Goal: Check status: Check status

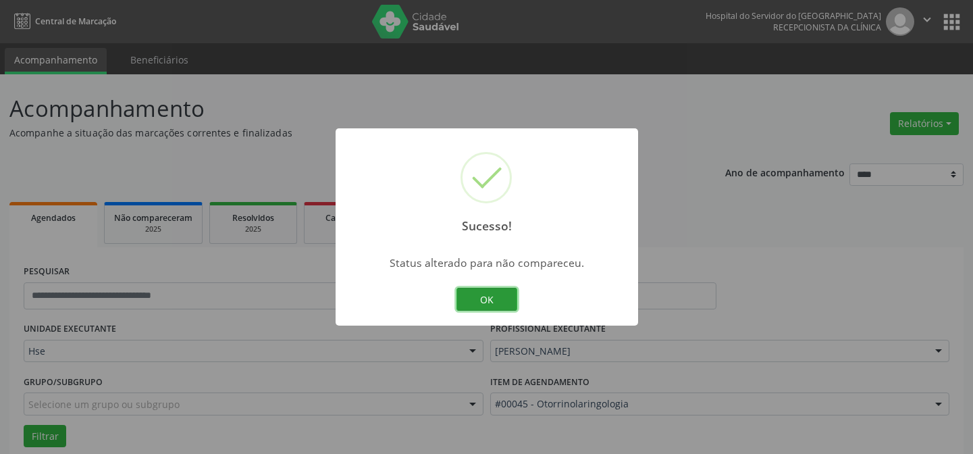
scroll to position [91, 0]
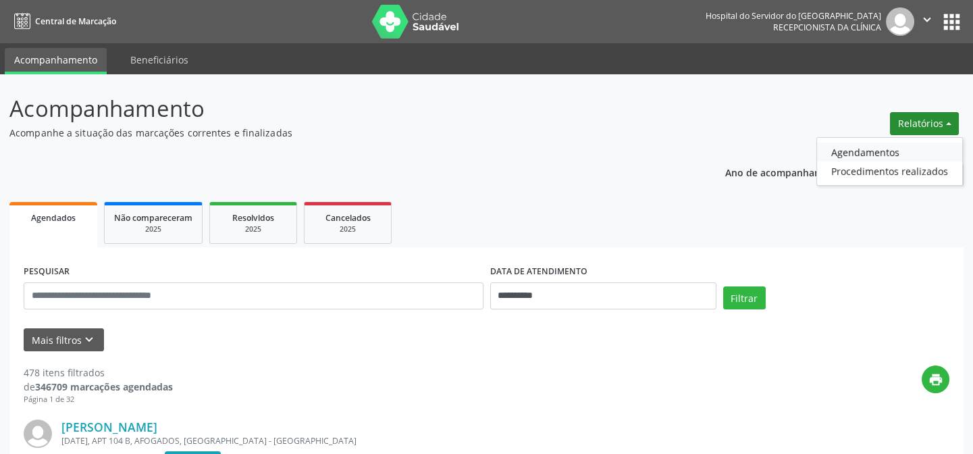
click at [925, 155] on link "Agendamentos" at bounding box center [889, 151] width 145 height 19
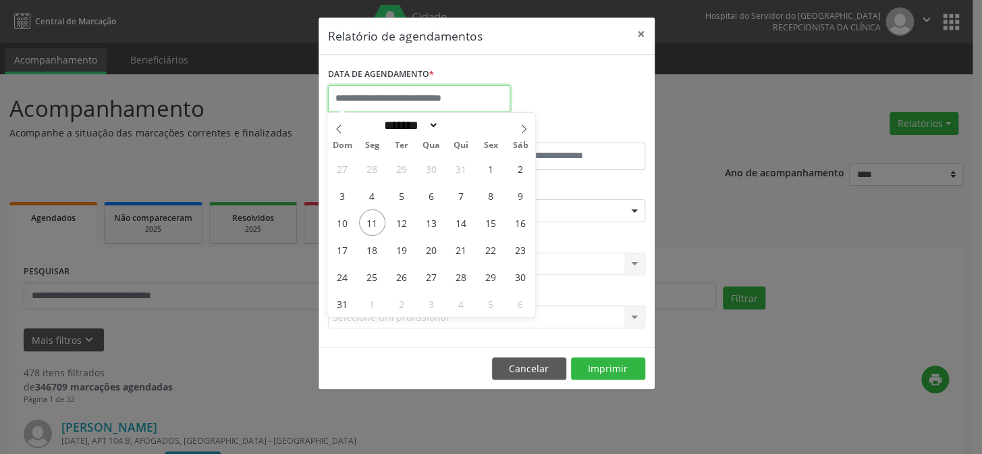
click at [466, 90] on input "text" at bounding box center [419, 98] width 182 height 27
click at [364, 228] on span "11" at bounding box center [372, 222] width 26 height 26
type input "**********"
click at [363, 231] on span "11" at bounding box center [372, 222] width 26 height 26
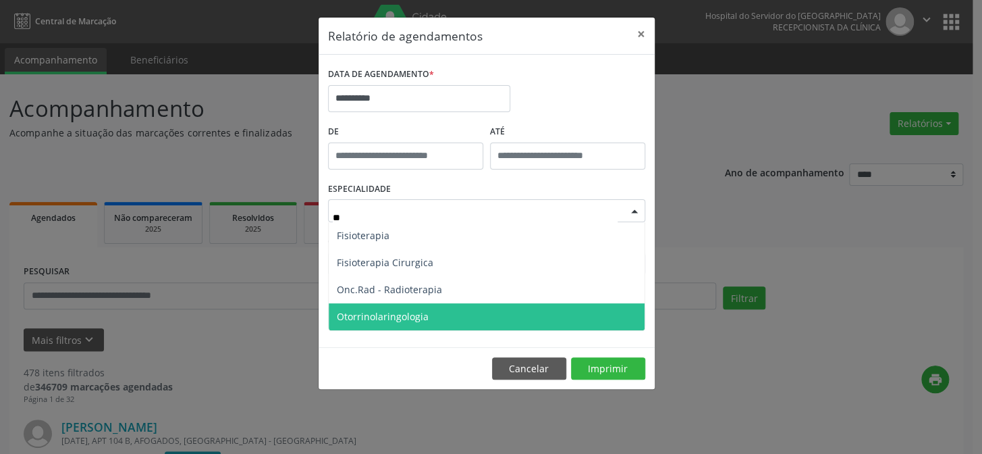
type input "***"
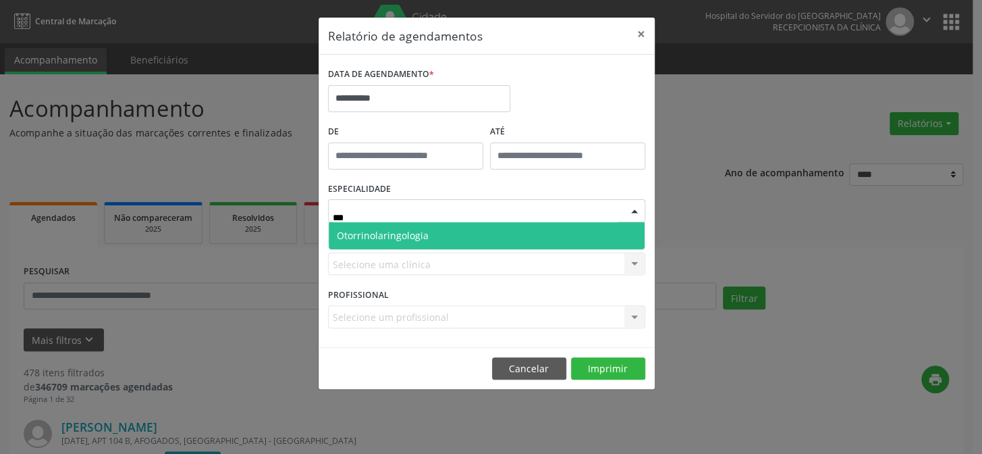
click at [555, 238] on span "Otorrinolaringologia" at bounding box center [487, 235] width 316 height 27
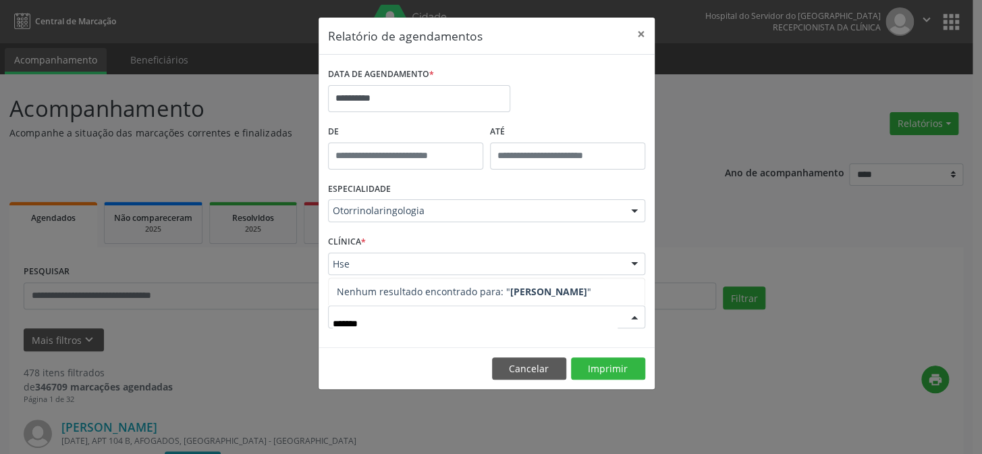
type input "********"
click at [610, 362] on button "Imprimir" at bounding box center [608, 368] width 74 height 23
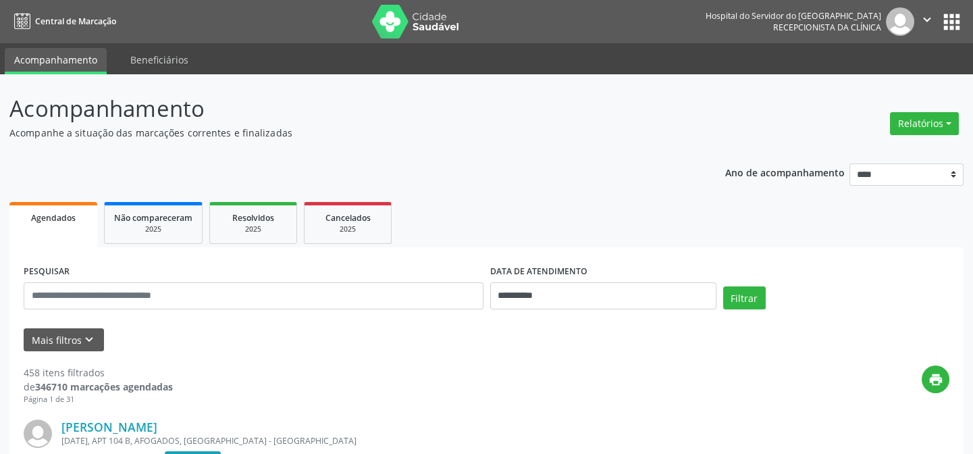
click at [39, 213] on span "Agendados" at bounding box center [53, 217] width 45 height 11
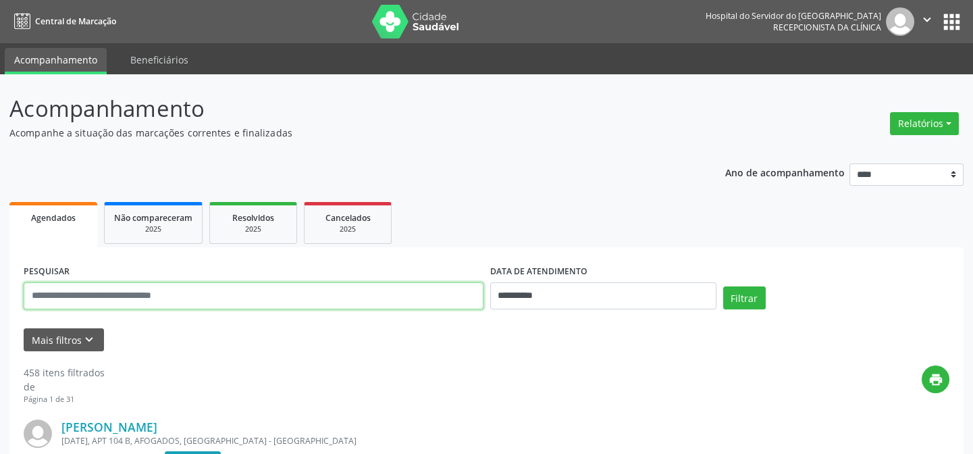
click at [155, 291] on input "text" at bounding box center [254, 295] width 460 height 27
type input "*******"
click at [723, 286] on button "Filtrar" at bounding box center [744, 297] width 43 height 23
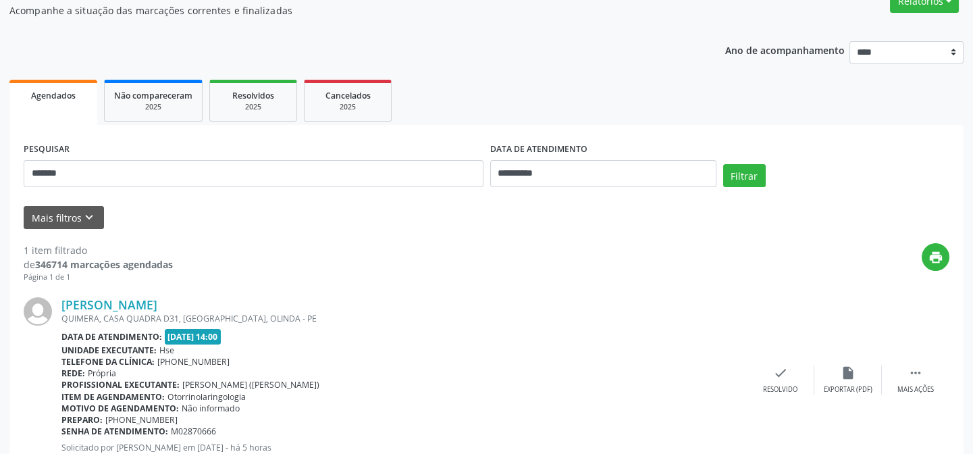
scroll to position [169, 0]
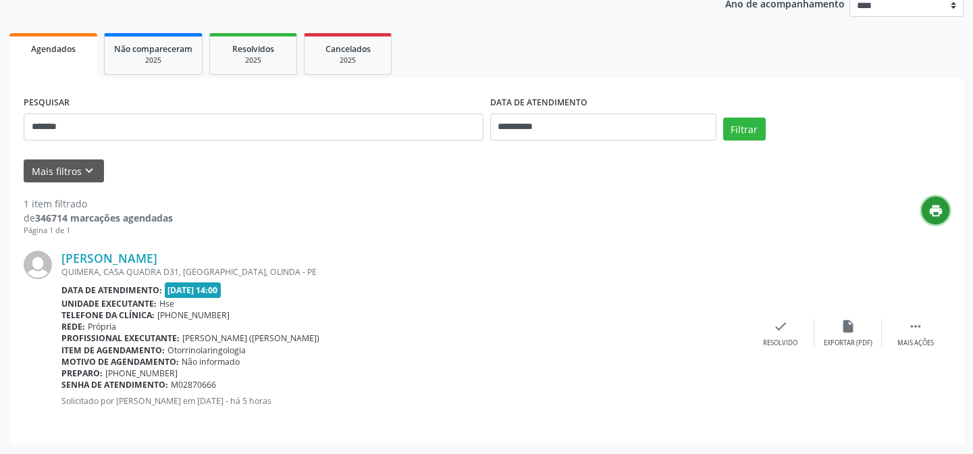
click at [931, 206] on icon "print" at bounding box center [935, 210] width 15 height 15
click at [157, 252] on link "Maria Jose Quirino da Silva Araujo" at bounding box center [109, 257] width 96 height 15
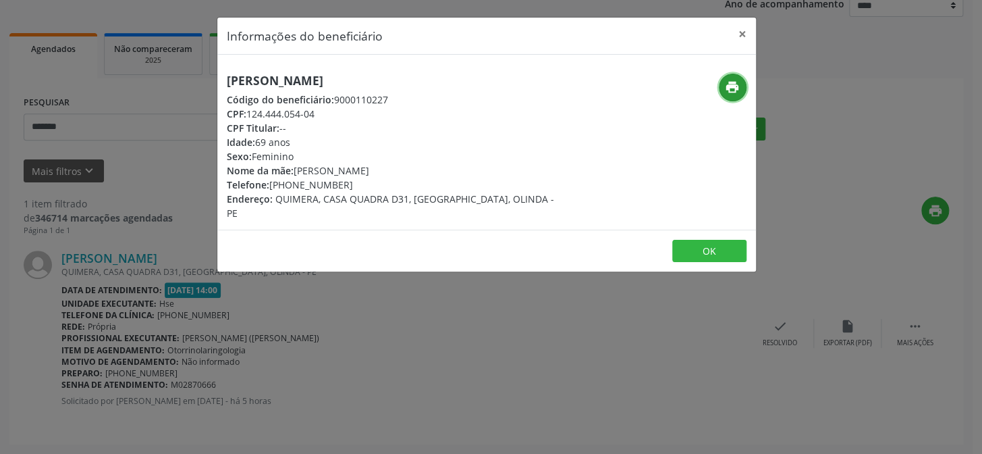
click at [729, 83] on icon "print" at bounding box center [732, 87] width 15 height 15
click at [742, 30] on button "×" at bounding box center [742, 34] width 27 height 33
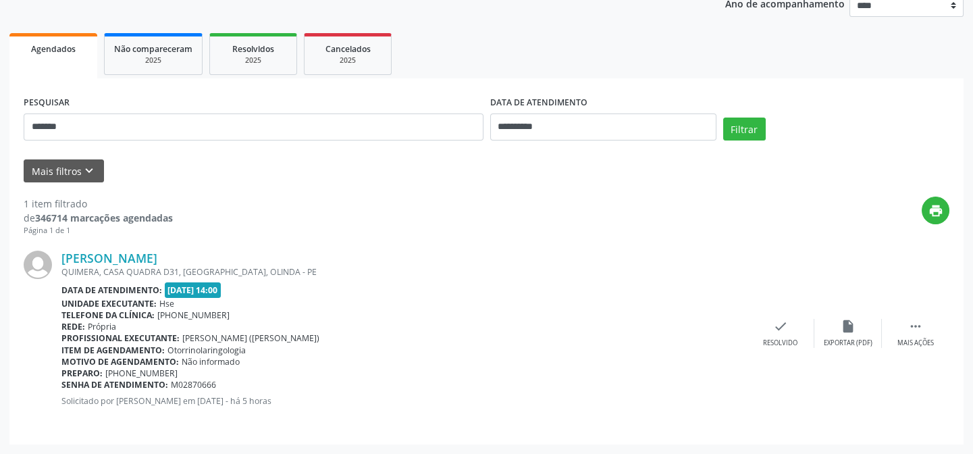
scroll to position [0, 0]
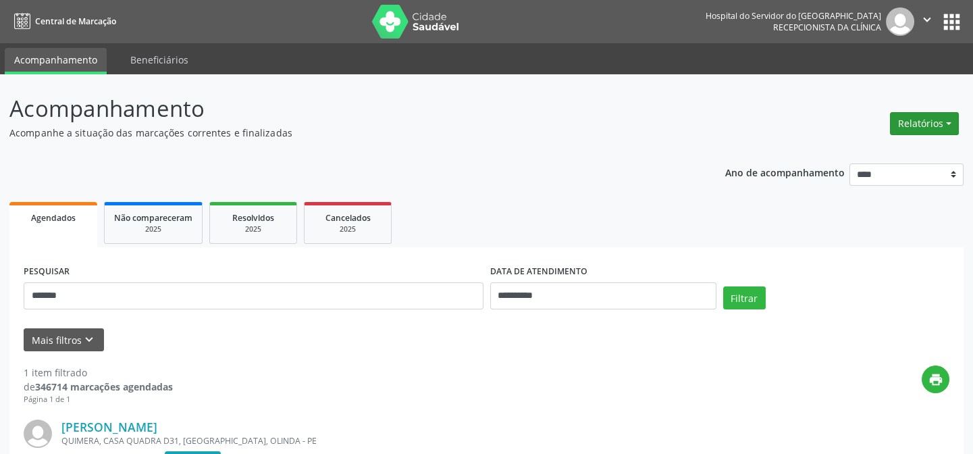
click at [905, 122] on button "Relatórios" at bounding box center [924, 123] width 69 height 23
click at [904, 153] on link "Agendamentos" at bounding box center [889, 151] width 145 height 19
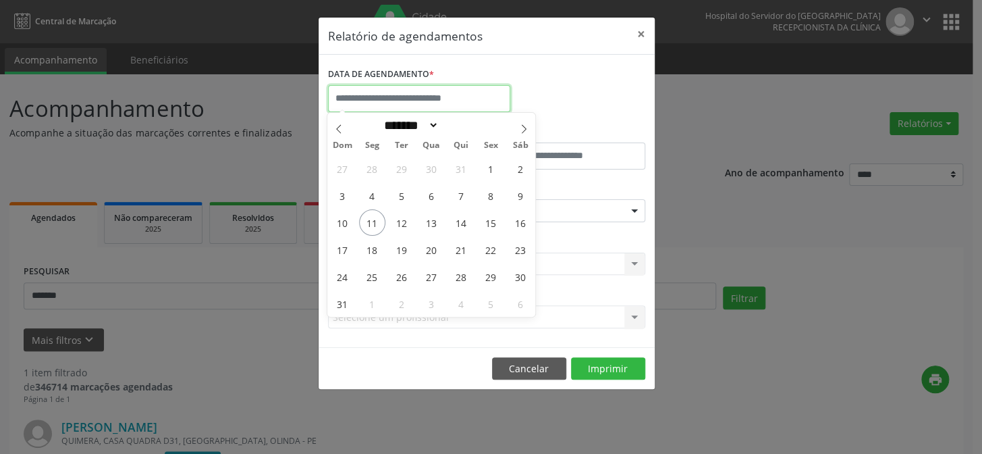
click at [349, 98] on input "text" at bounding box center [419, 98] width 182 height 27
click at [373, 226] on span "11" at bounding box center [372, 222] width 26 height 26
type input "**********"
click at [373, 226] on span "11" at bounding box center [372, 222] width 26 height 26
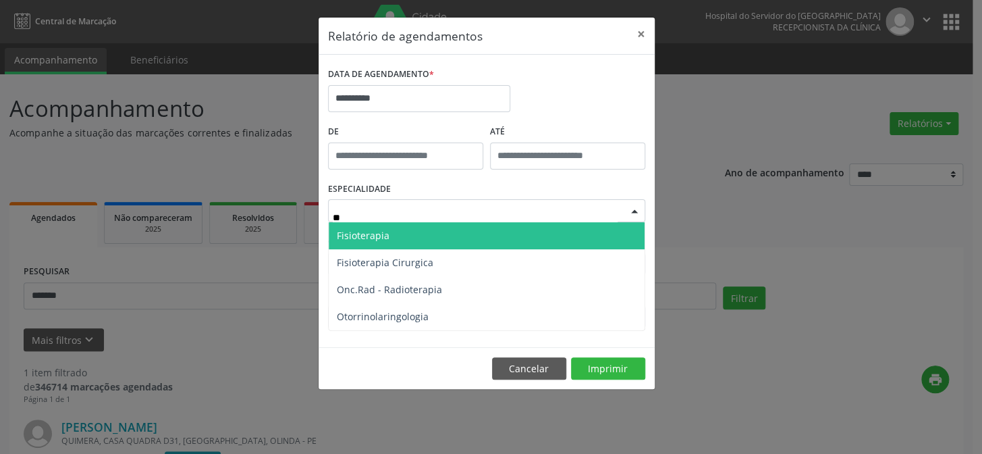
type input "***"
click at [425, 242] on span "Otorrinolaringologia" at bounding box center [487, 235] width 316 height 27
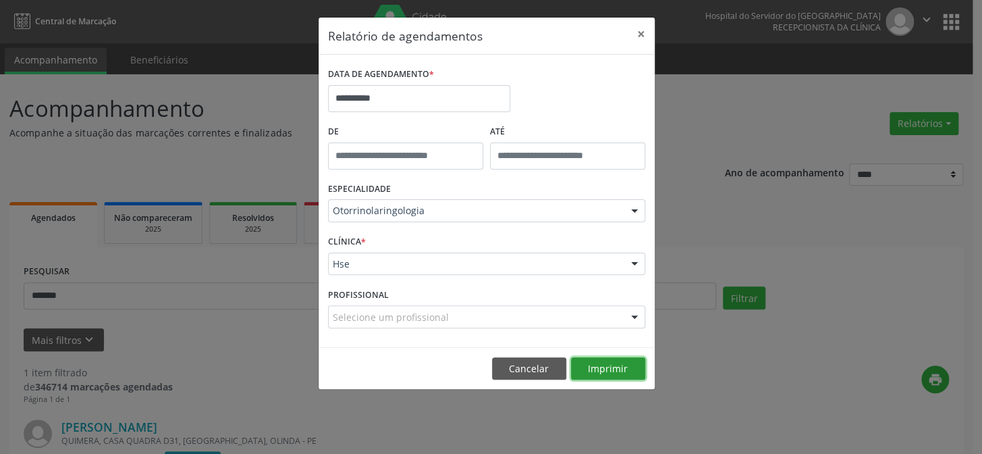
click at [607, 359] on button "Imprimir" at bounding box center [608, 368] width 74 height 23
click at [645, 34] on button "×" at bounding box center [641, 34] width 27 height 33
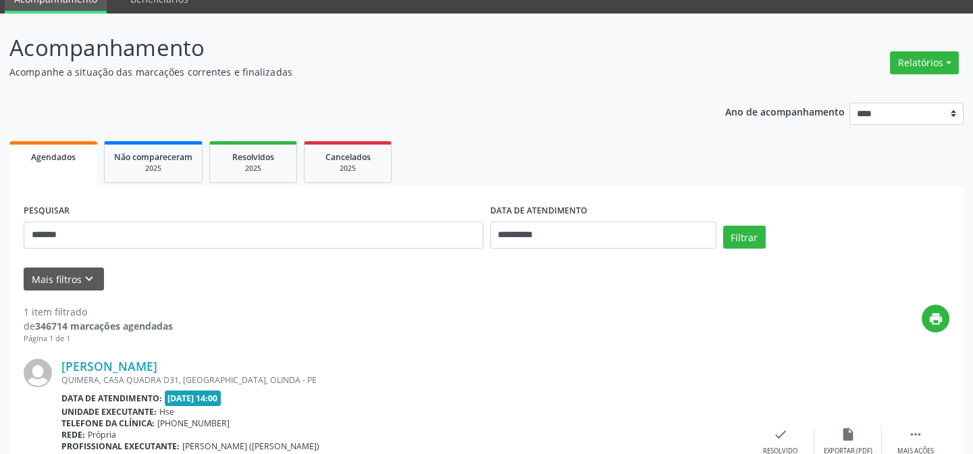
scroll to position [169, 0]
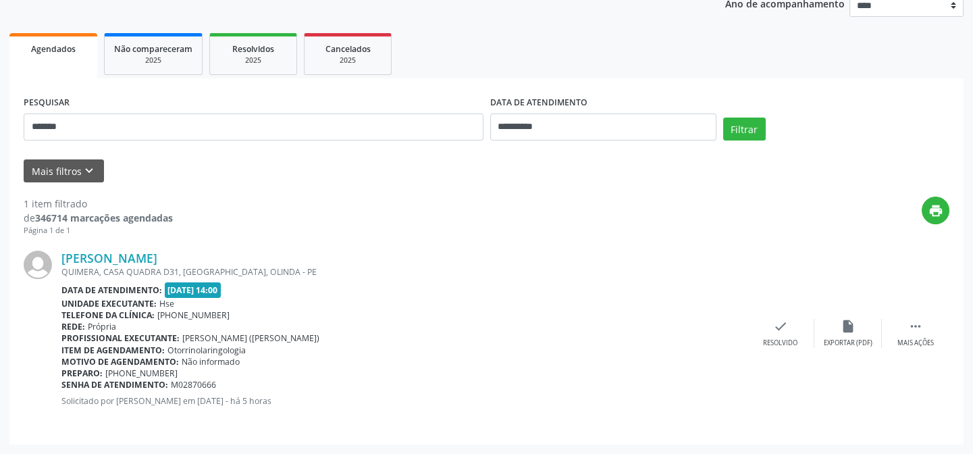
drag, startPoint x: 178, startPoint y: 336, endPoint x: 332, endPoint y: 320, distance: 154.1
click at [330, 320] on div "Maria Jose Quirino da Silva Araujo QUIMERA, CASA QUADRA D31, OURO PRETO, OLINDA…" at bounding box center [403, 332] width 685 height 165
click at [319, 334] on span "[PERSON_NAME] ([PERSON_NAME])" at bounding box center [250, 337] width 137 height 11
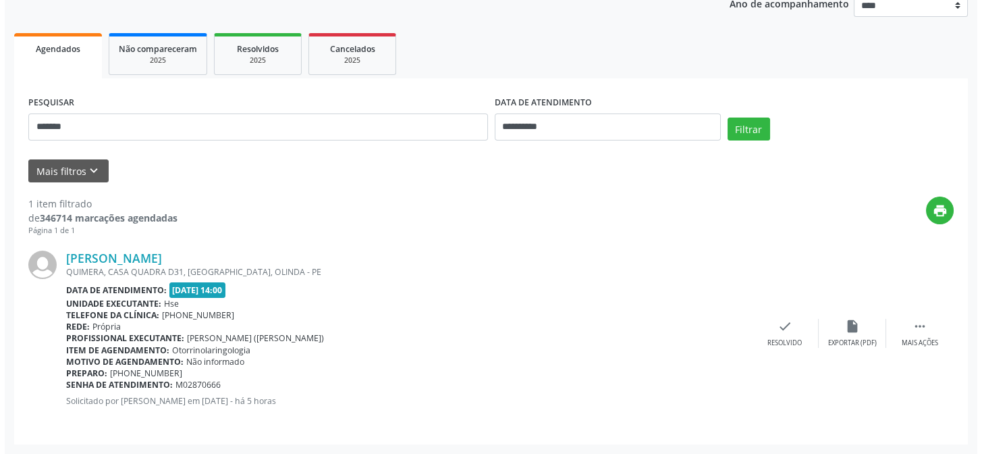
scroll to position [107, 0]
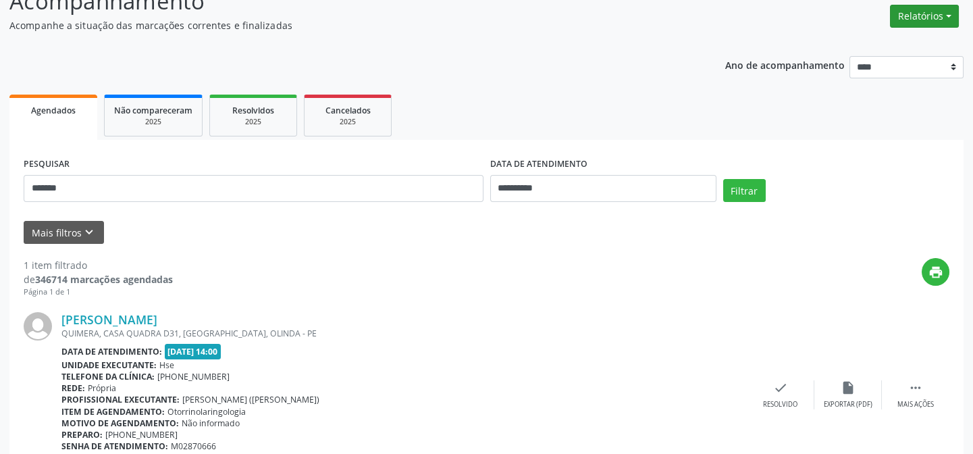
click at [916, 23] on button "Relatórios" at bounding box center [924, 16] width 69 height 23
click at [887, 41] on link "Agendamentos" at bounding box center [889, 44] width 145 height 19
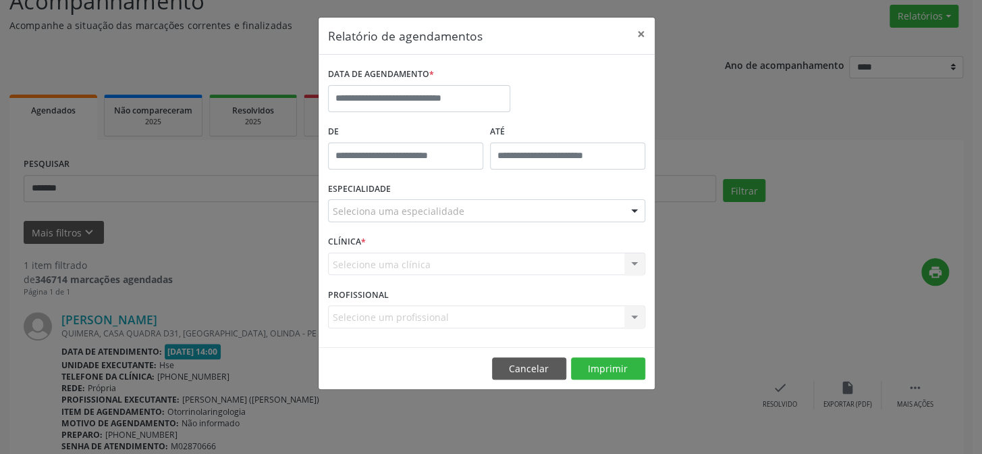
click at [458, 204] on div "Seleciona uma especialidade" at bounding box center [486, 210] width 317 height 23
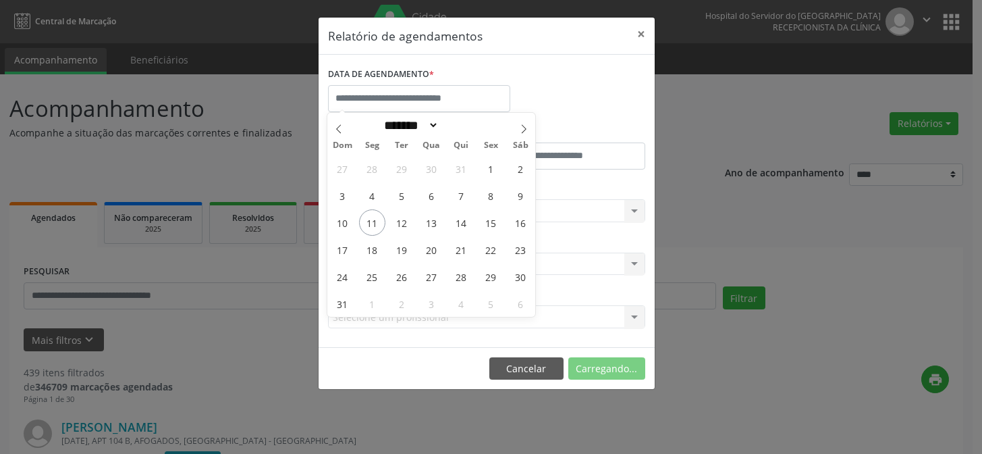
select select "*"
click at [377, 221] on span "11" at bounding box center [372, 222] width 26 height 26
type input "**********"
click at [377, 221] on span "11" at bounding box center [372, 222] width 26 height 26
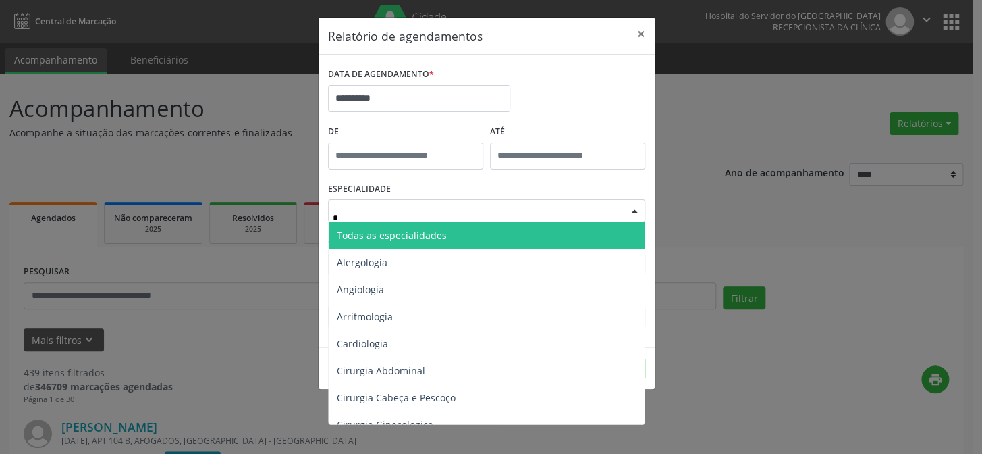
type input "**"
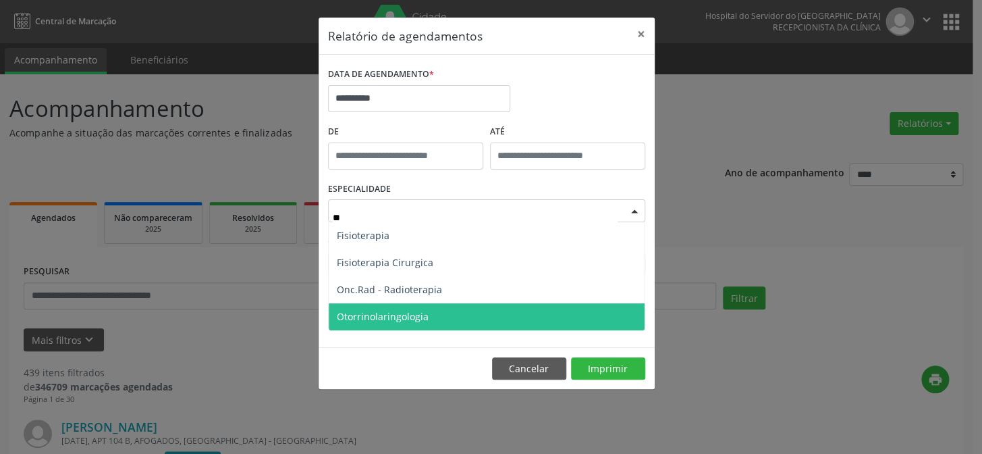
click at [396, 311] on span "Otorrinolaringologia" at bounding box center [383, 316] width 92 height 13
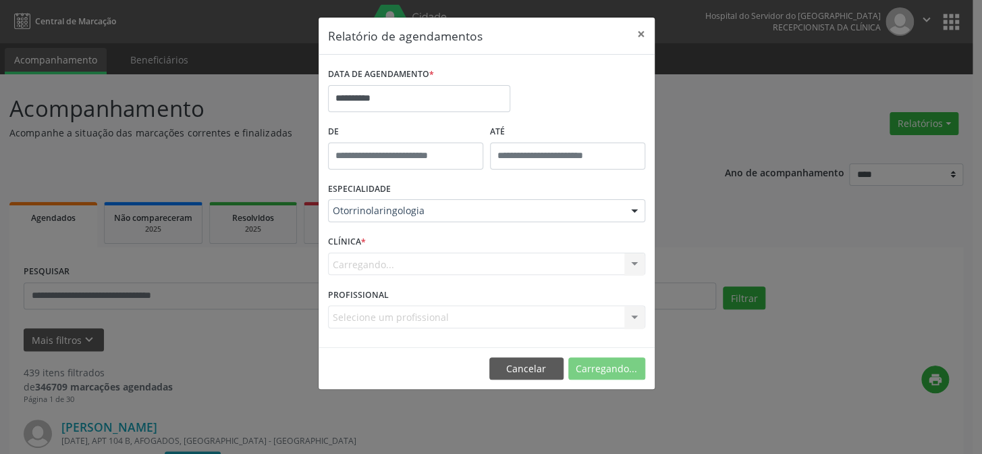
click at [412, 269] on div "Carregando... Nenhum resultado encontrado para: " " Não há nenhuma opção para s…" at bounding box center [486, 264] width 317 height 23
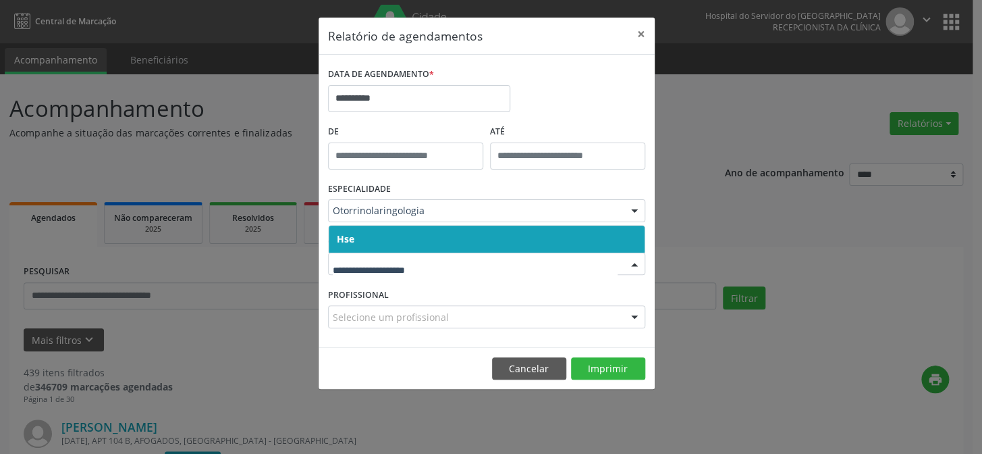
click at [406, 243] on span "Hse" at bounding box center [487, 239] width 316 height 27
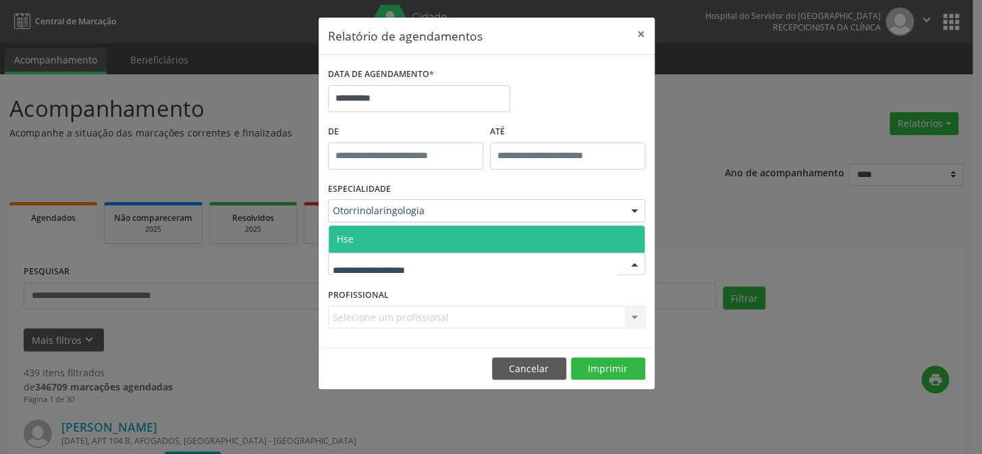
click at [397, 239] on span "Hse" at bounding box center [487, 239] width 316 height 27
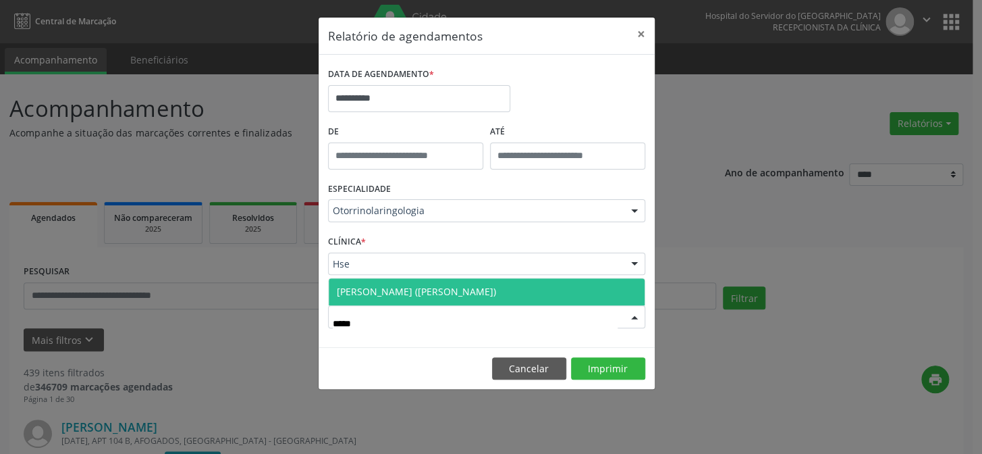
click at [431, 280] on span "[PERSON_NAME] ([PERSON_NAME])" at bounding box center [487, 291] width 316 height 27
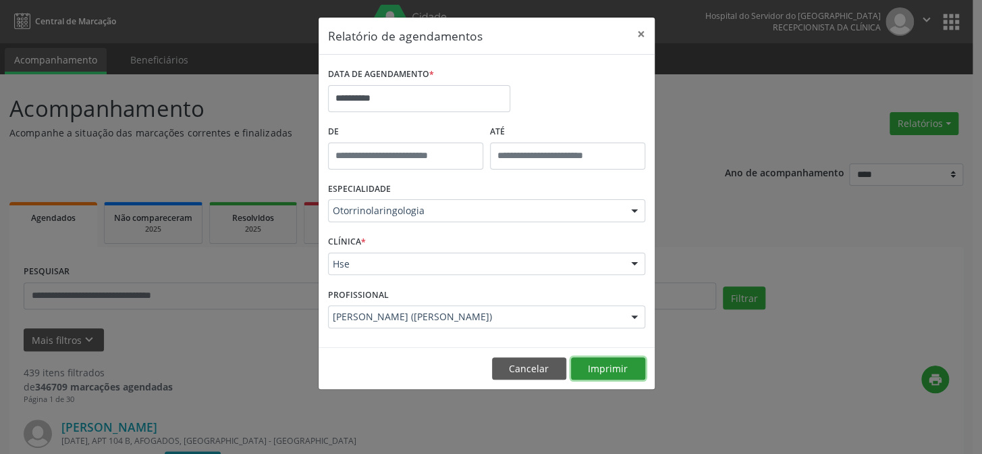
click at [596, 365] on button "Imprimir" at bounding box center [608, 368] width 74 height 23
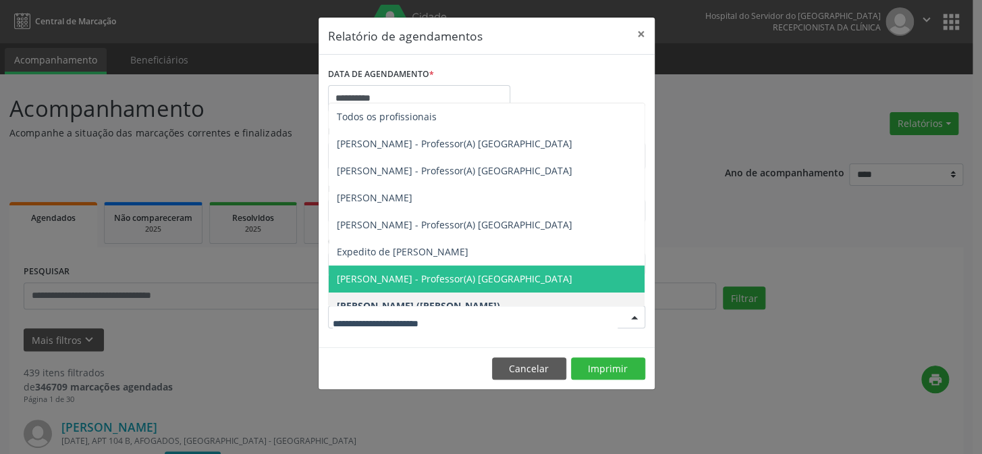
click at [424, 313] on input "text" at bounding box center [475, 323] width 285 height 27
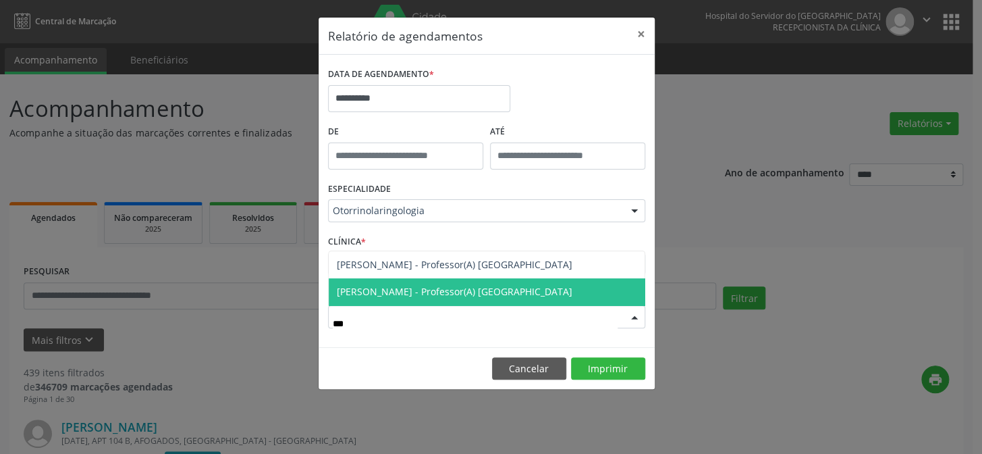
type input "****"
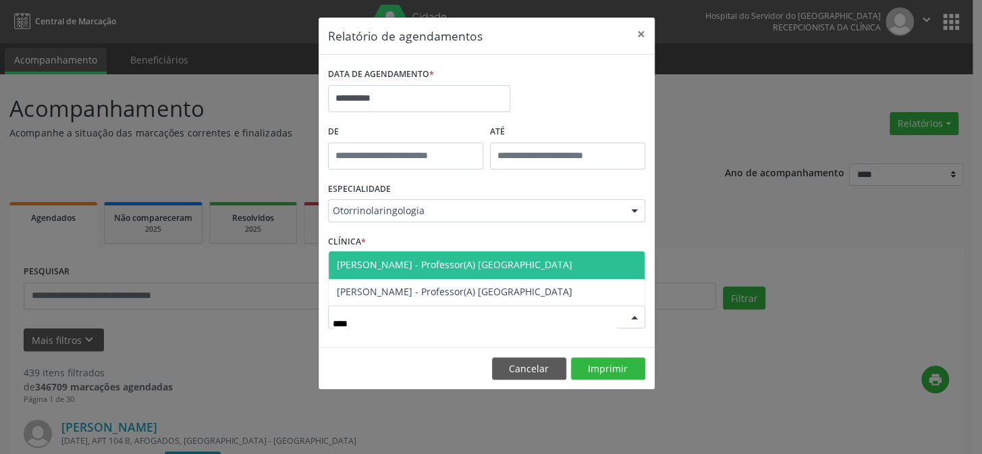
click at [404, 261] on span "[PERSON_NAME] - Professor(A) [GEOGRAPHIC_DATA]" at bounding box center [455, 264] width 236 height 13
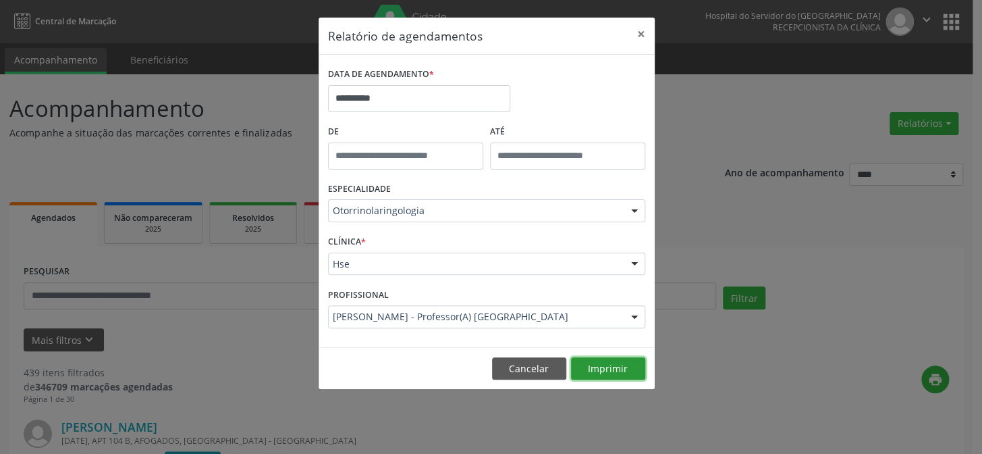
click at [587, 365] on button "Imprimir" at bounding box center [608, 368] width 74 height 23
click at [642, 32] on button "×" at bounding box center [641, 34] width 27 height 33
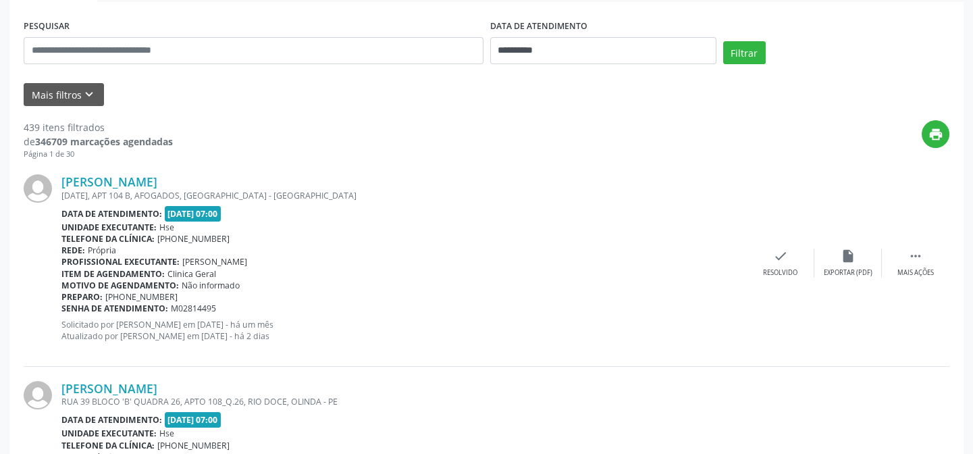
scroll to position [122, 0]
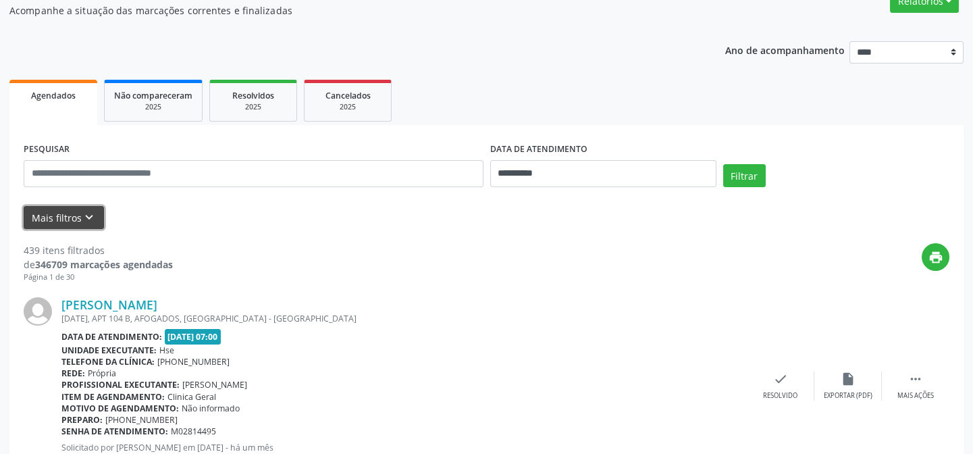
click at [82, 216] on icon "keyboard_arrow_down" at bounding box center [89, 217] width 15 height 15
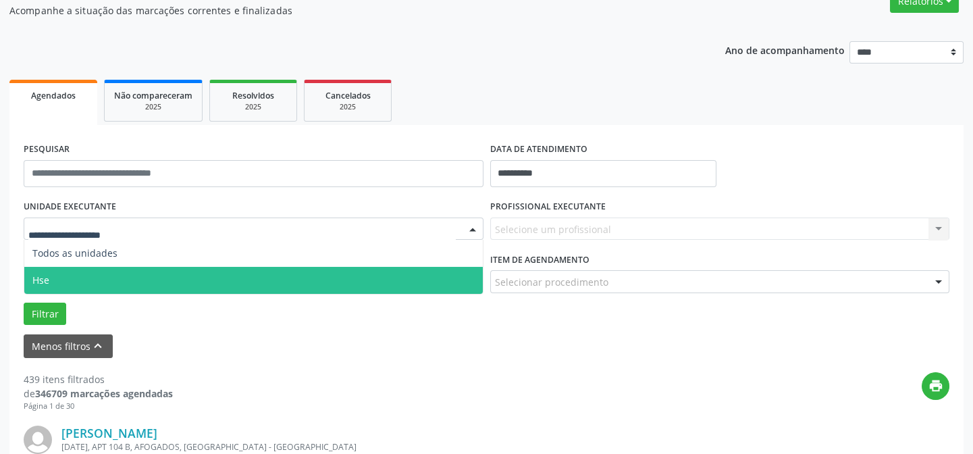
click at [58, 274] on span "Hse" at bounding box center [253, 280] width 458 height 27
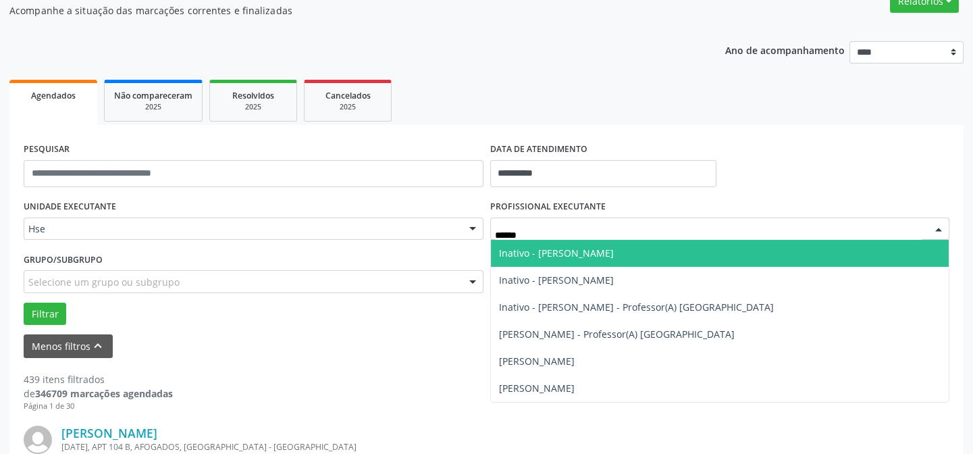
type input "*******"
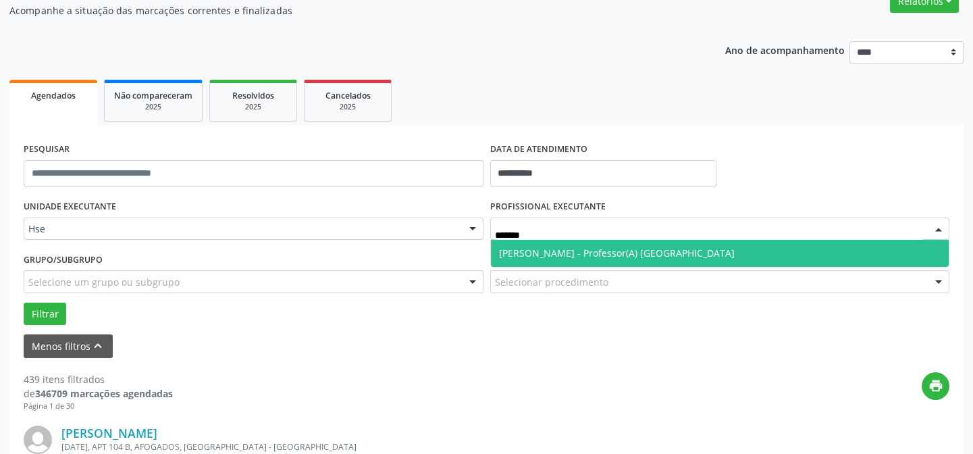
click at [617, 250] on span "[PERSON_NAME] - Professor(A) [GEOGRAPHIC_DATA]" at bounding box center [617, 252] width 236 height 13
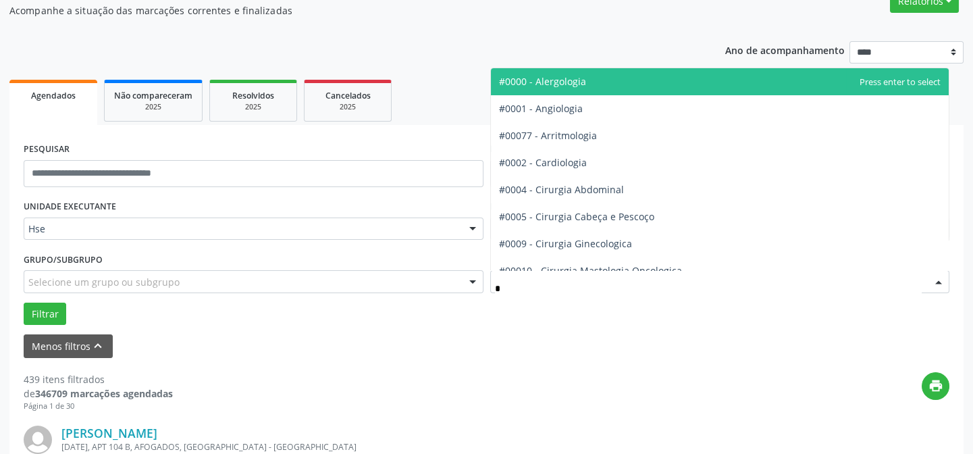
type input "**"
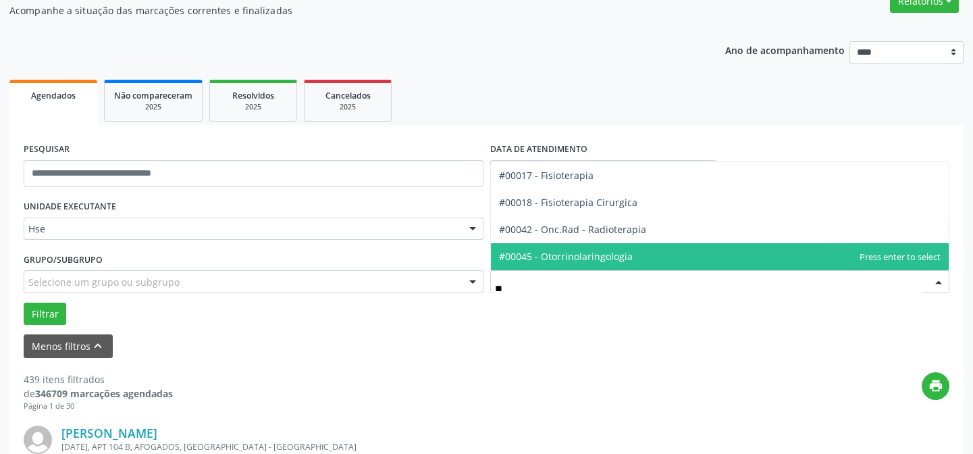
click at [613, 250] on span "#00045 - Otorrinolaringologia" at bounding box center [566, 256] width 134 height 13
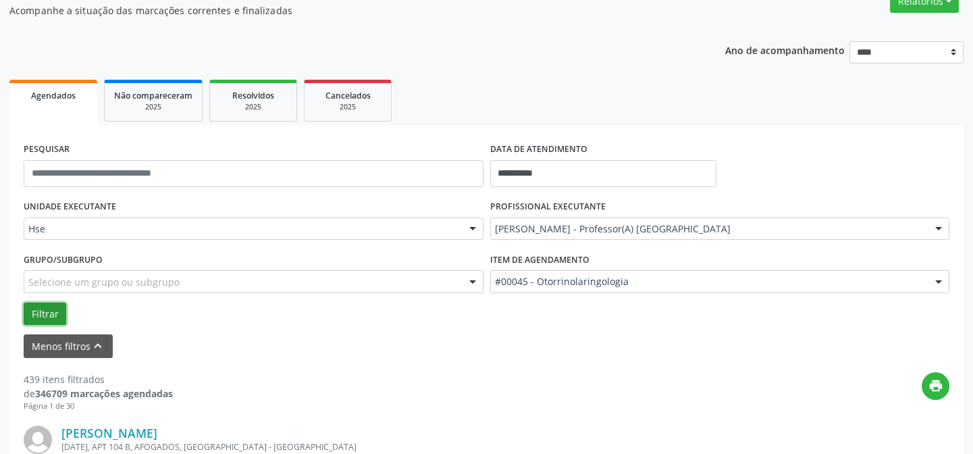
click at [41, 306] on button "Filtrar" at bounding box center [45, 313] width 43 height 23
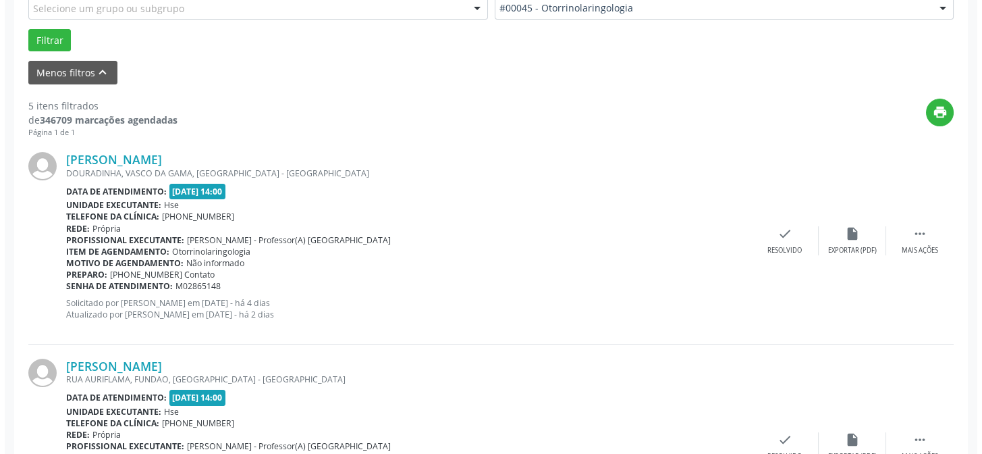
scroll to position [273, 0]
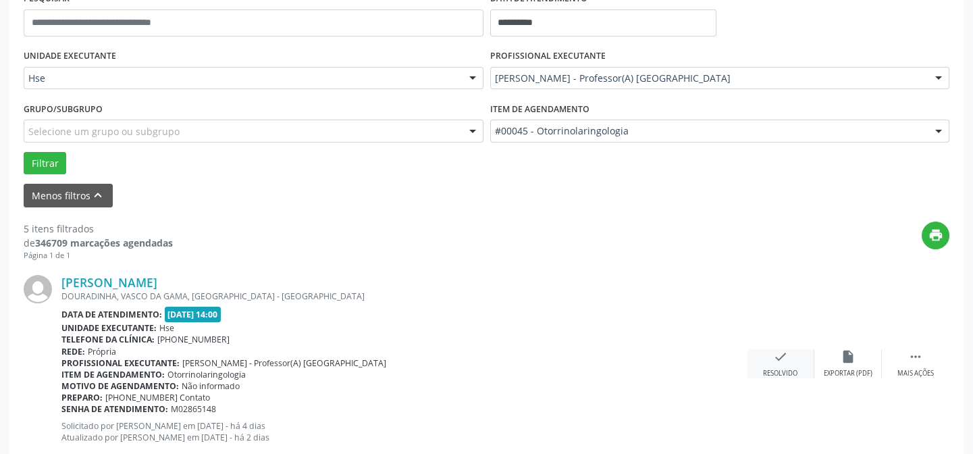
click at [783, 369] on div "Resolvido" at bounding box center [780, 373] width 34 height 9
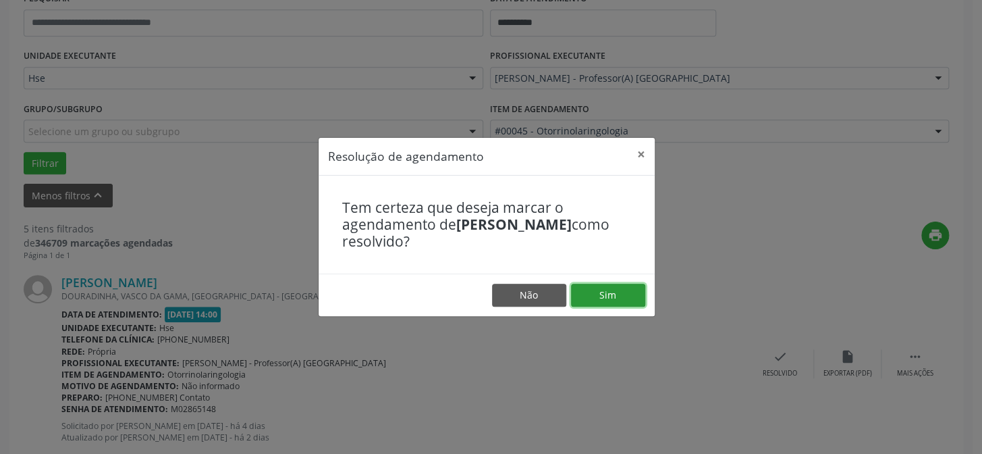
click at [598, 296] on button "Sim" at bounding box center [608, 295] width 74 height 23
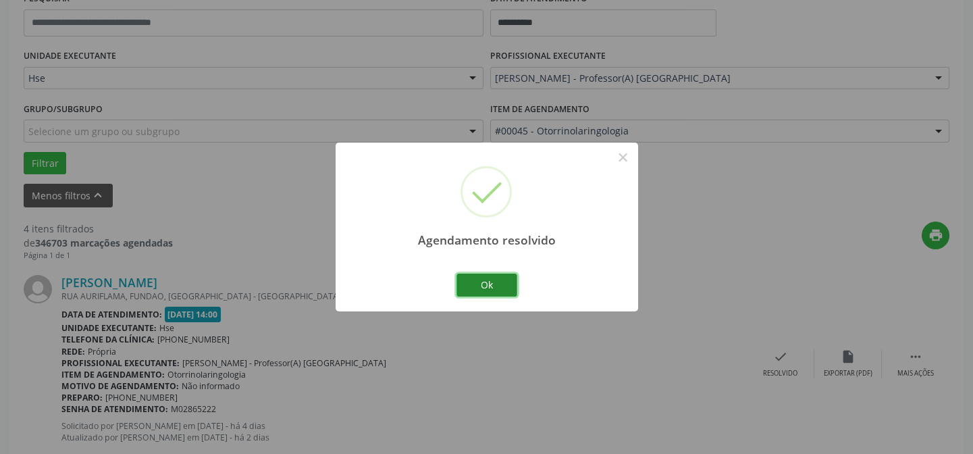
click at [507, 284] on button "Ok" at bounding box center [486, 284] width 61 height 23
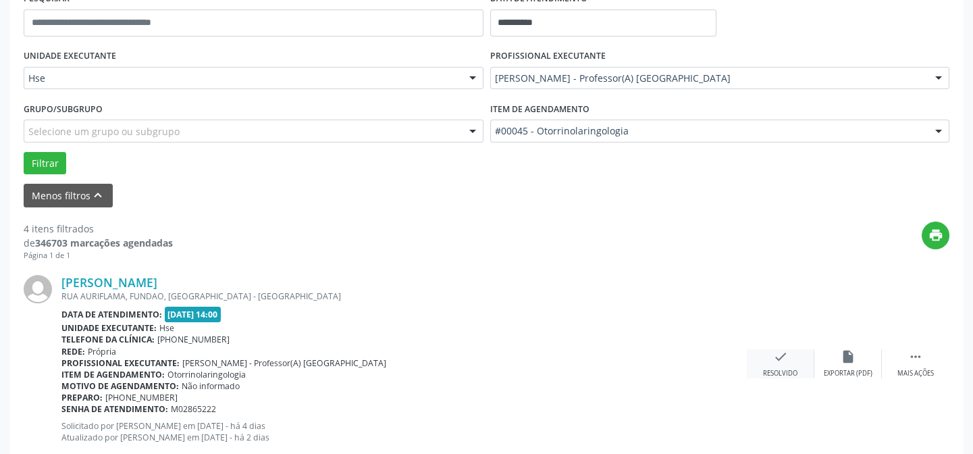
click at [781, 361] on icon "check" at bounding box center [780, 356] width 15 height 15
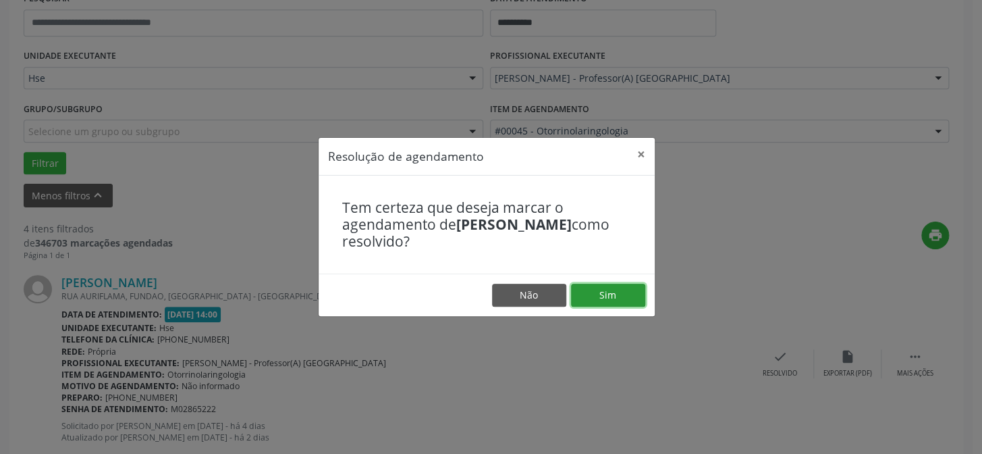
click at [616, 294] on button "Sim" at bounding box center [608, 295] width 74 height 23
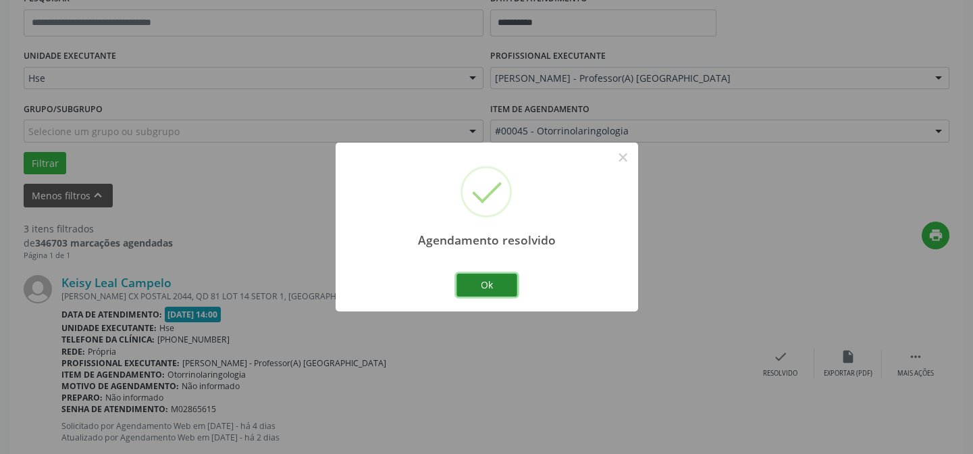
click at [503, 284] on button "Ok" at bounding box center [486, 284] width 61 height 23
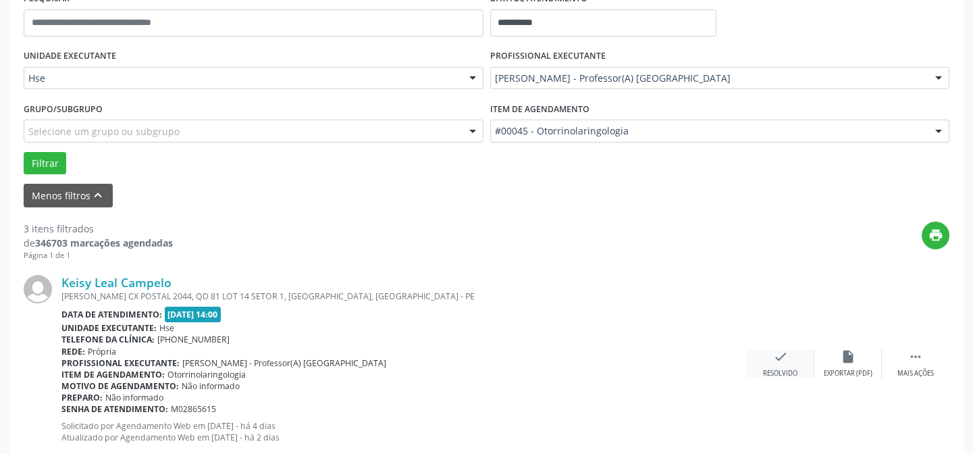
click at [777, 356] on icon "check" at bounding box center [780, 356] width 15 height 15
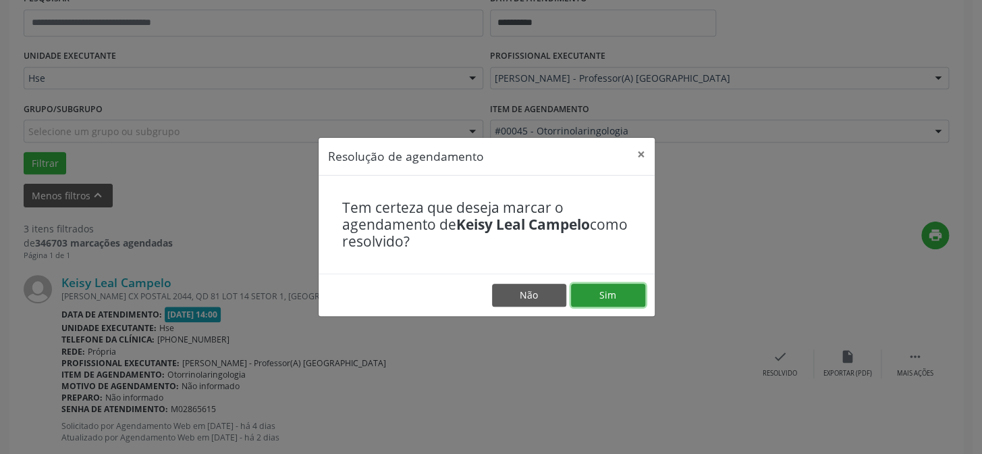
click at [604, 286] on button "Sim" at bounding box center [608, 295] width 74 height 23
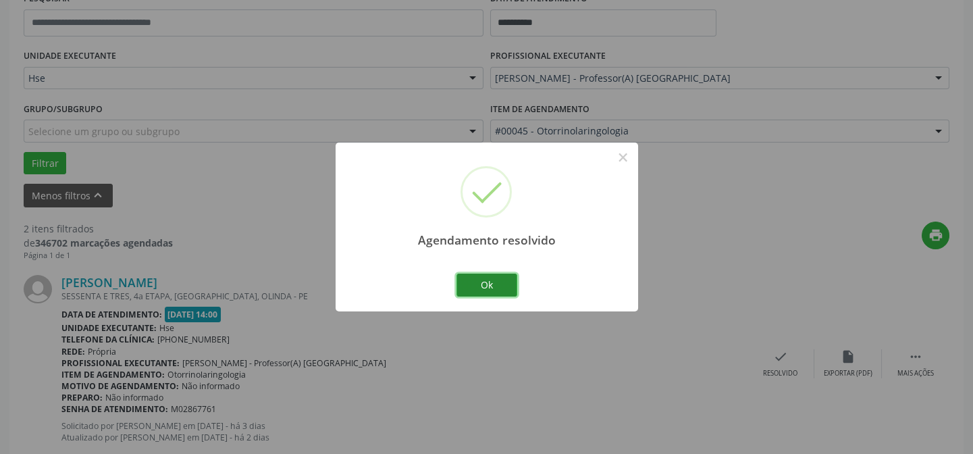
click at [486, 281] on button "Ok" at bounding box center [486, 284] width 61 height 23
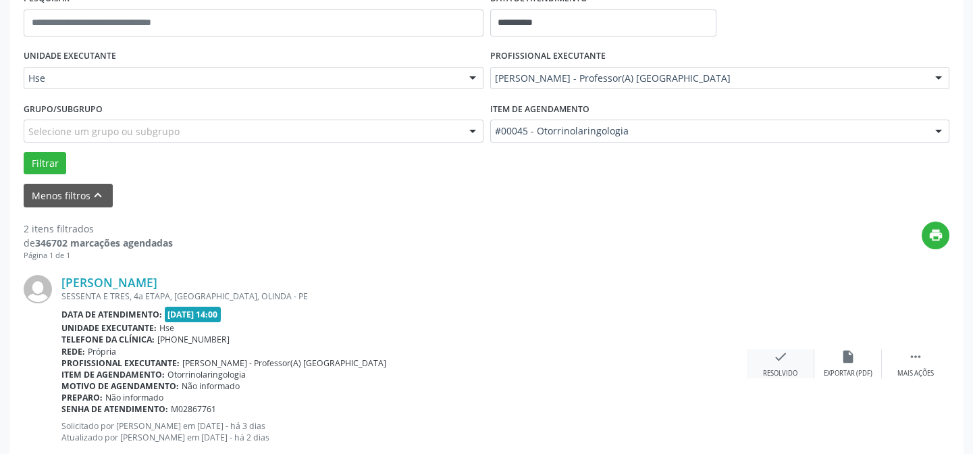
click at [788, 363] on div "check Resolvido" at bounding box center [781, 363] width 68 height 29
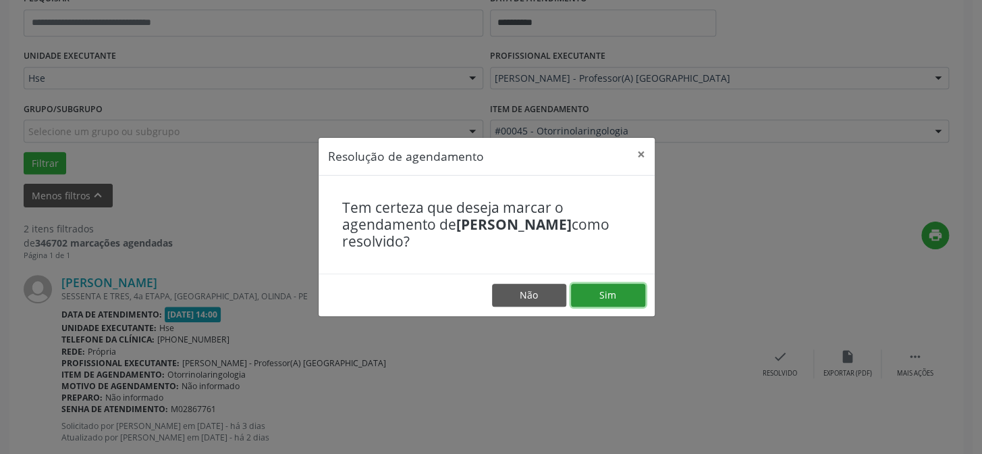
click at [617, 298] on button "Sim" at bounding box center [608, 295] width 74 height 23
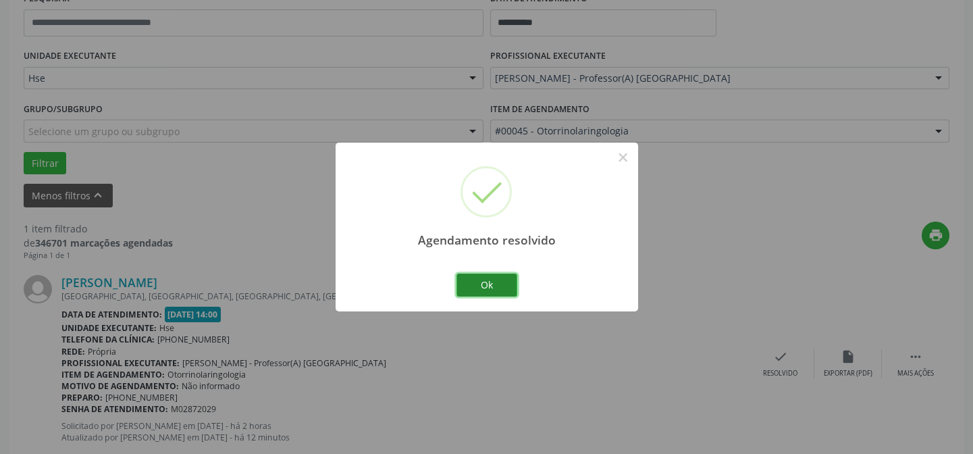
click at [502, 283] on button "Ok" at bounding box center [486, 284] width 61 height 23
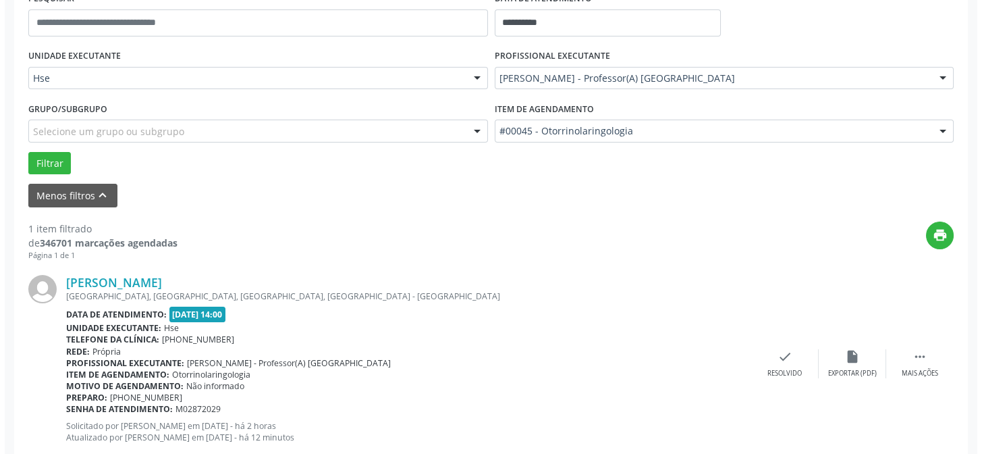
scroll to position [309, 0]
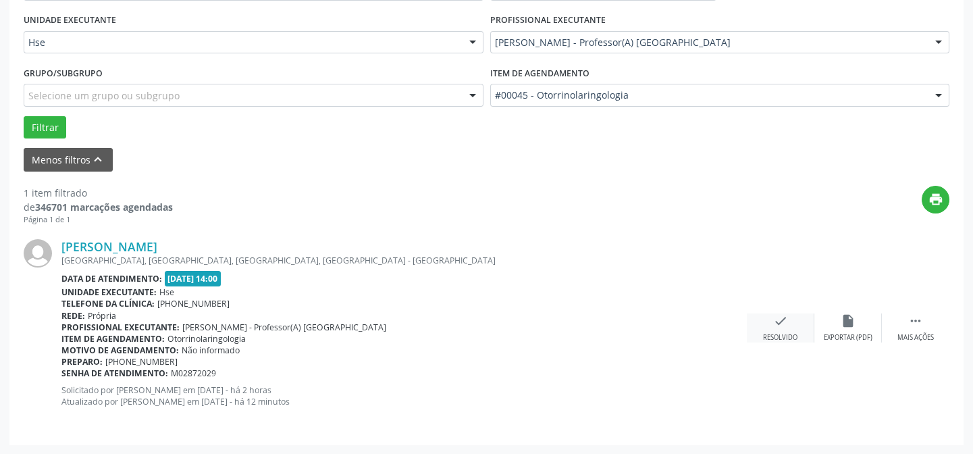
click at [781, 329] on div "check Resolvido" at bounding box center [781, 327] width 68 height 29
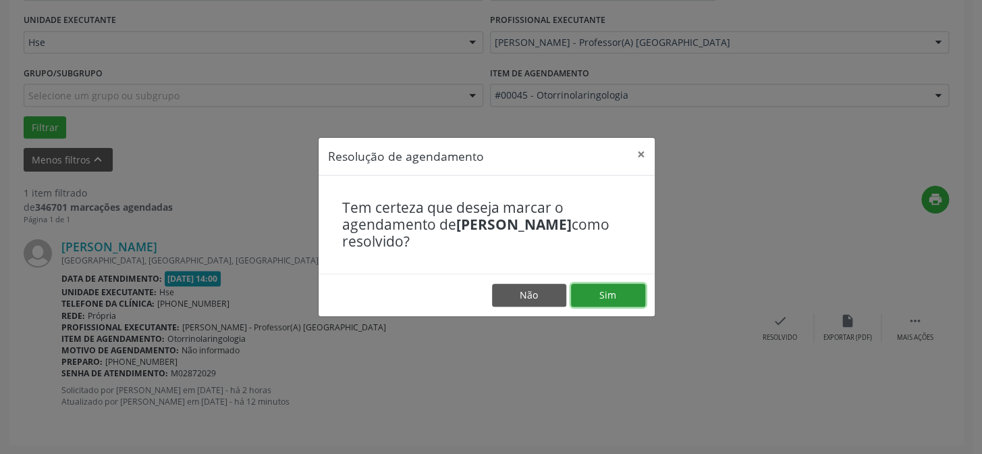
click at [618, 298] on button "Sim" at bounding box center [608, 295] width 74 height 23
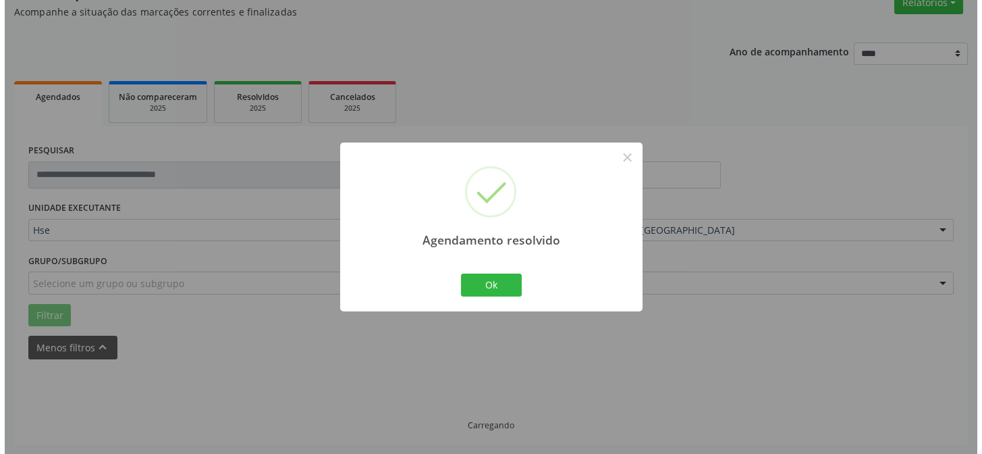
scroll to position [91, 0]
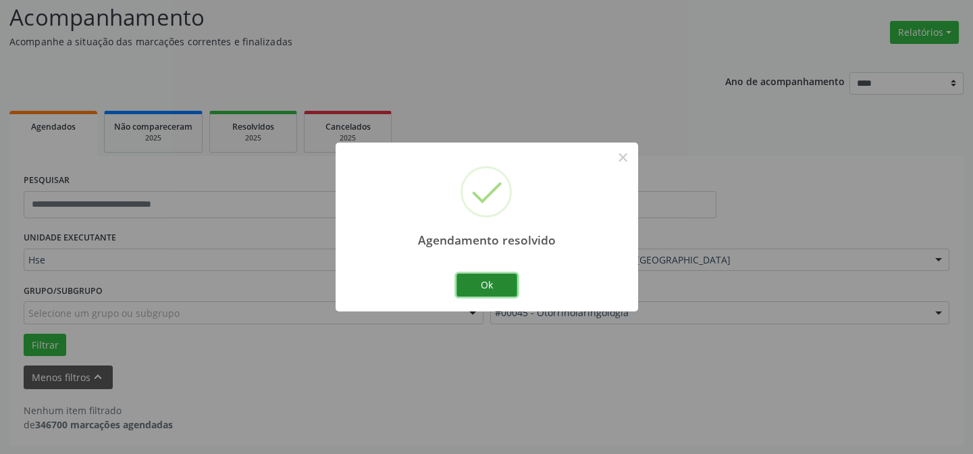
click at [479, 276] on button "Ok" at bounding box center [486, 284] width 61 height 23
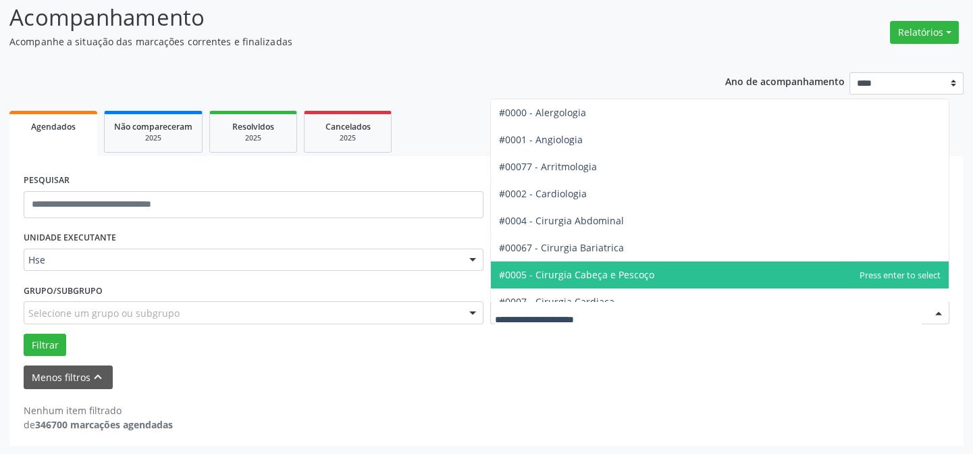
drag, startPoint x: 638, startPoint y: 302, endPoint x: 284, endPoint y: 349, distance: 356.9
click at [284, 349] on div "UNIDADE EXECUTANTE Hse Todos as unidades Hse Nenhum resultado encontrado para: …" at bounding box center [486, 292] width 932 height 128
click at [554, 335] on div "Filtrar" at bounding box center [486, 345] width 932 height 23
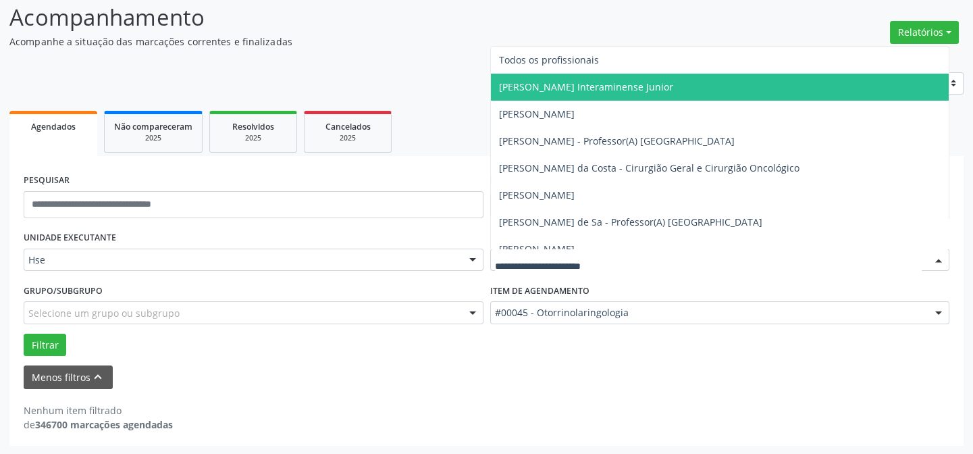
click at [543, 268] on div at bounding box center [720, 259] width 460 height 23
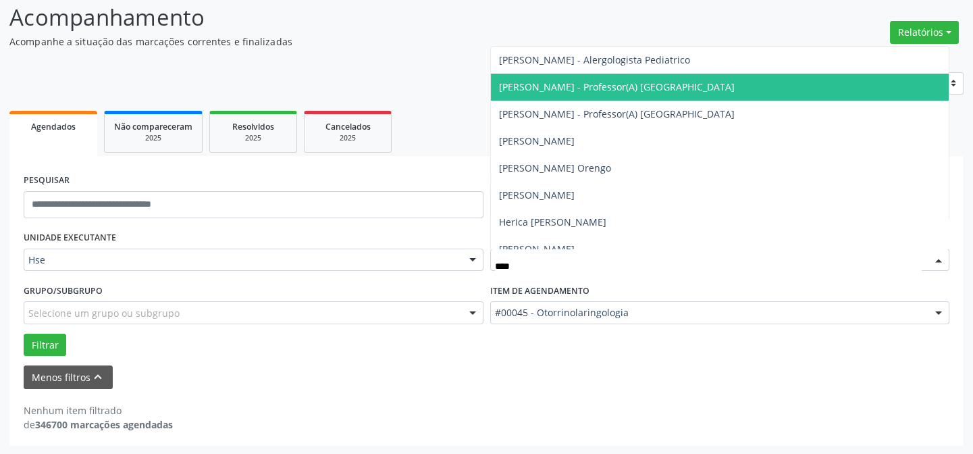
type input "*****"
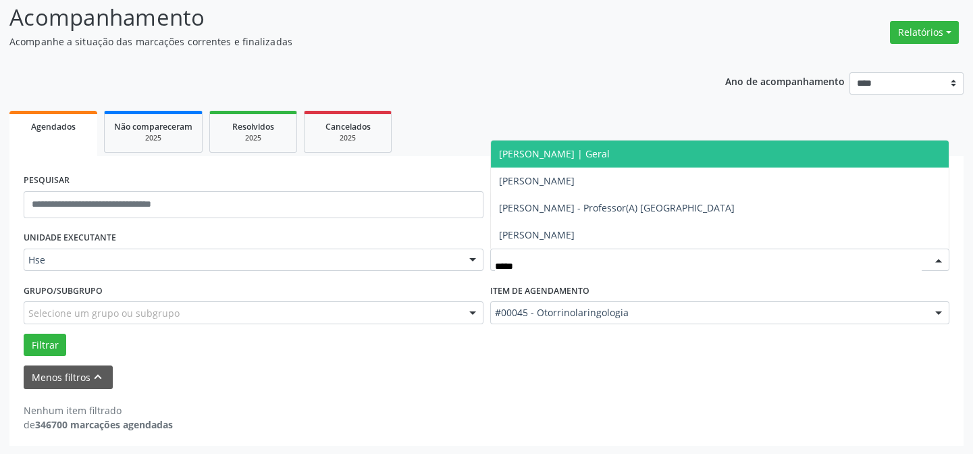
click at [571, 147] on span "[PERSON_NAME] | Geral" at bounding box center [554, 153] width 111 height 13
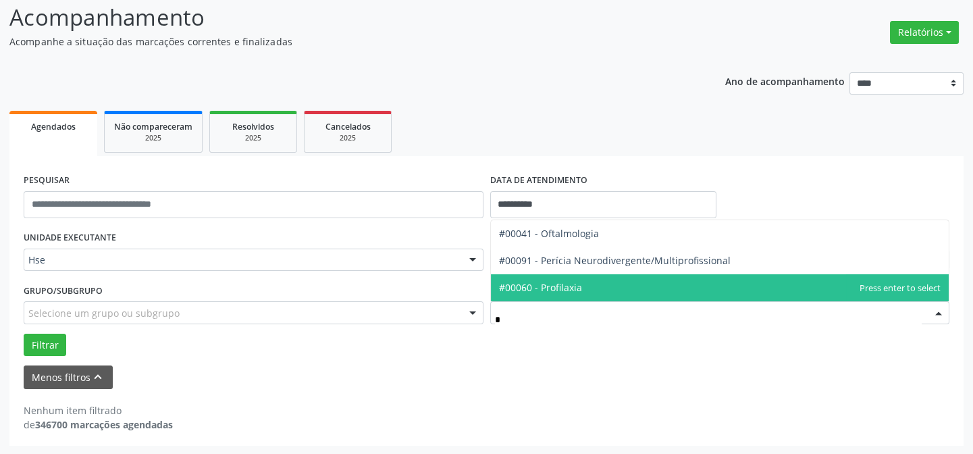
type input "**"
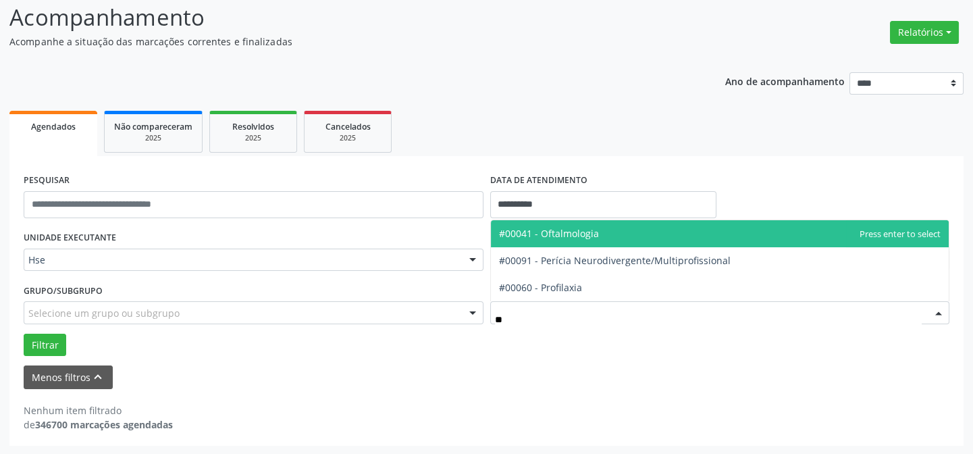
click at [576, 231] on span "#00041 - Oftalmologia" at bounding box center [549, 233] width 100 height 13
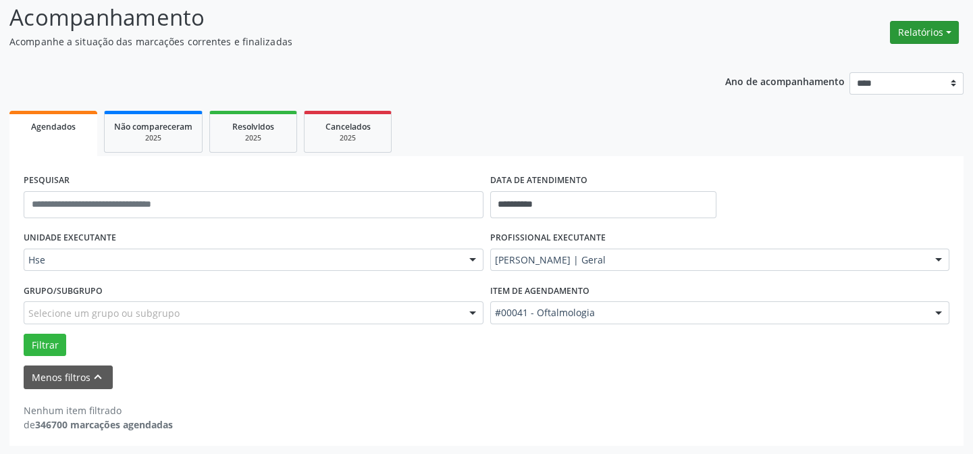
click at [911, 30] on button "Relatórios" at bounding box center [924, 32] width 69 height 23
click at [871, 59] on link "Agendamentos" at bounding box center [889, 60] width 145 height 19
select select "*"
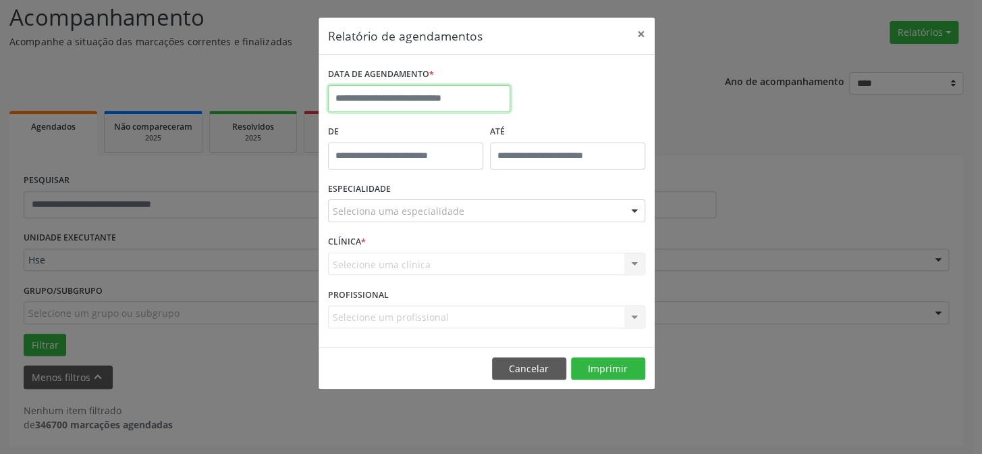
click at [354, 93] on input "text" at bounding box center [419, 98] width 182 height 27
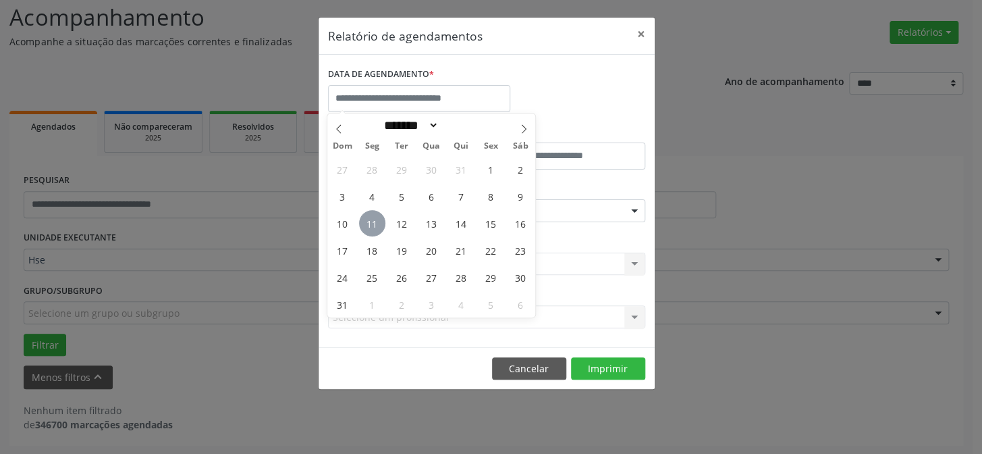
click at [373, 223] on span "11" at bounding box center [372, 223] width 26 height 26
type input "**********"
click at [373, 223] on span "11" at bounding box center [372, 223] width 26 height 26
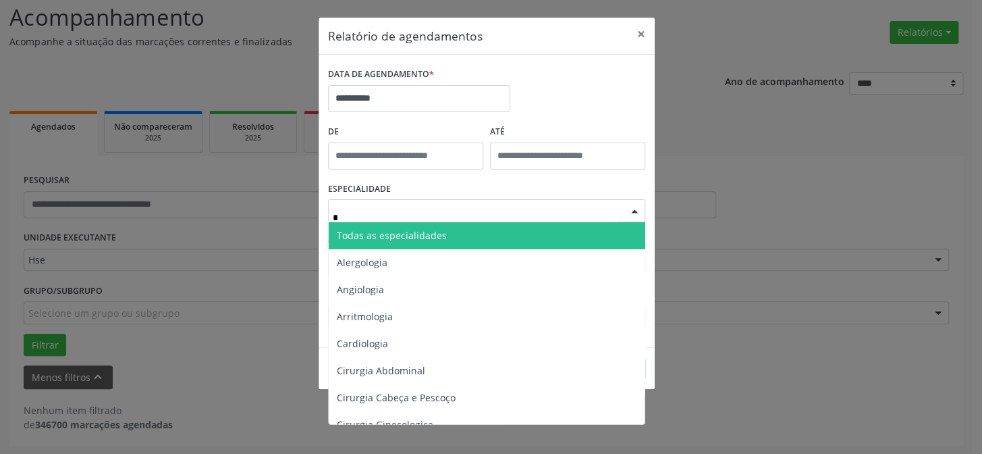
type input "**"
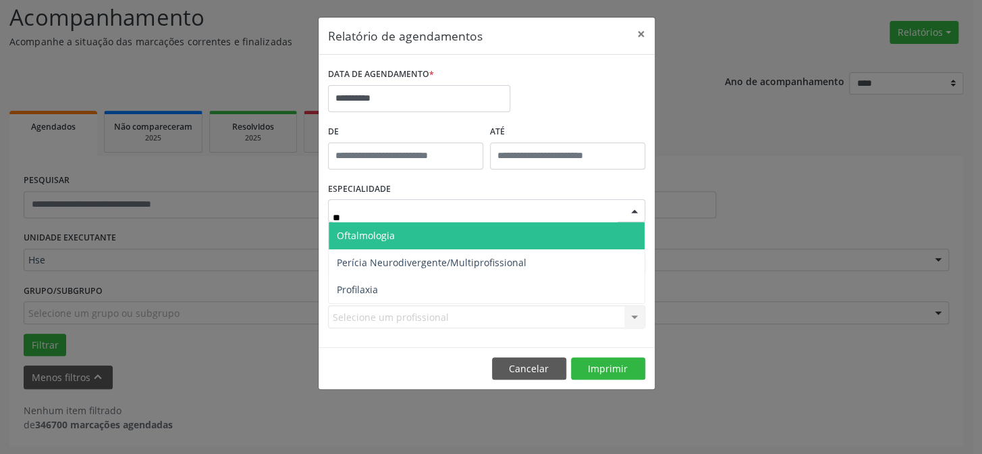
click at [349, 223] on span "Oftalmologia" at bounding box center [487, 235] width 316 height 27
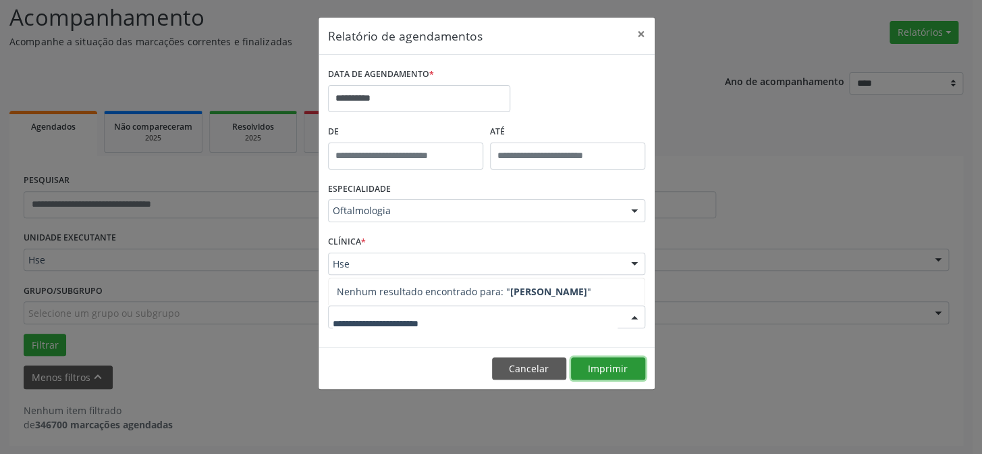
click at [617, 370] on button "Imprimir" at bounding box center [608, 368] width 74 height 23
type input "*******"
click at [436, 323] on input "*******" at bounding box center [475, 323] width 285 height 27
click at [512, 293] on strong "[PERSON_NAME]" at bounding box center [548, 291] width 77 height 13
